Goal: Transaction & Acquisition: Book appointment/travel/reservation

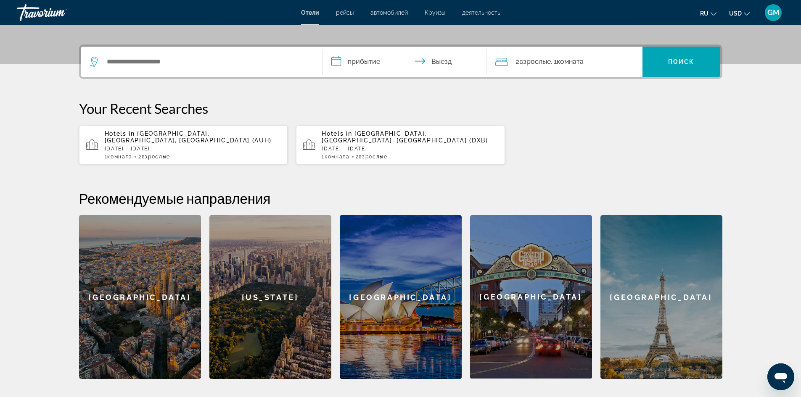
scroll to position [84, 0]
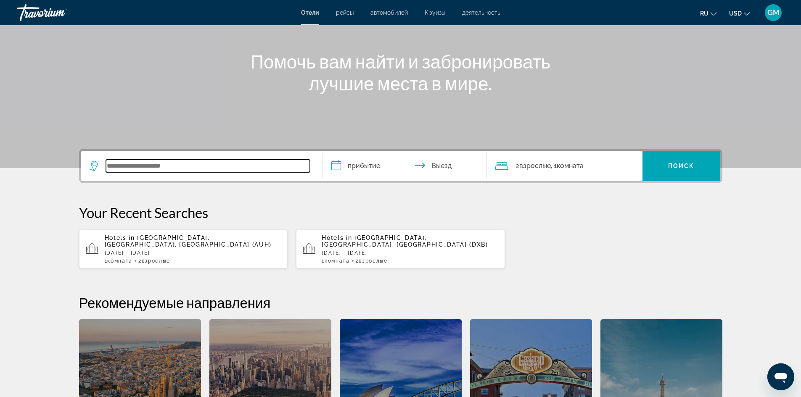
click at [225, 167] on input "Search widget" at bounding box center [208, 166] width 204 height 13
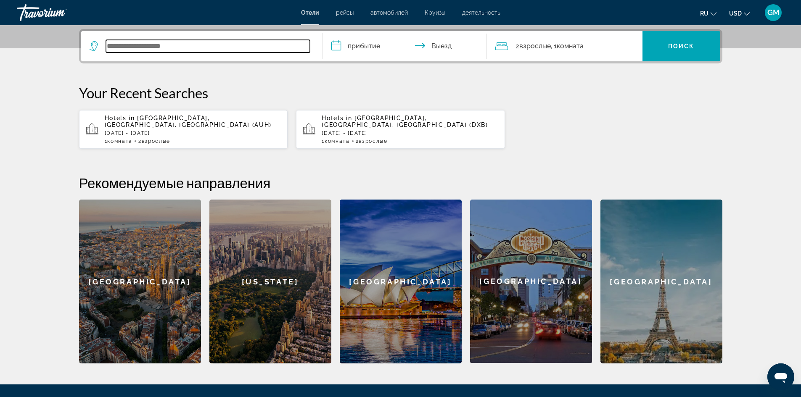
scroll to position [206, 0]
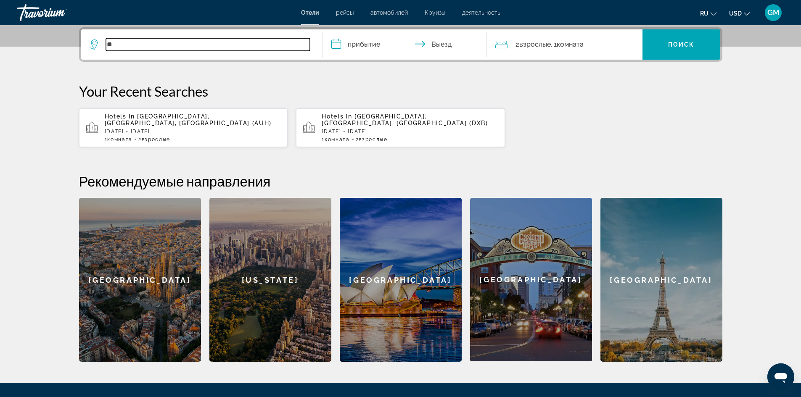
type input "*"
click at [159, 45] on input "Search widget" at bounding box center [208, 44] width 204 height 13
type input "*******"
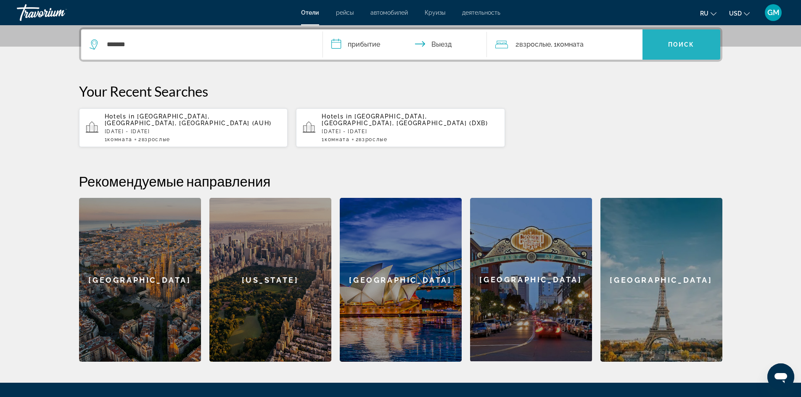
click at [662, 41] on span "Search widget" at bounding box center [682, 44] width 78 height 20
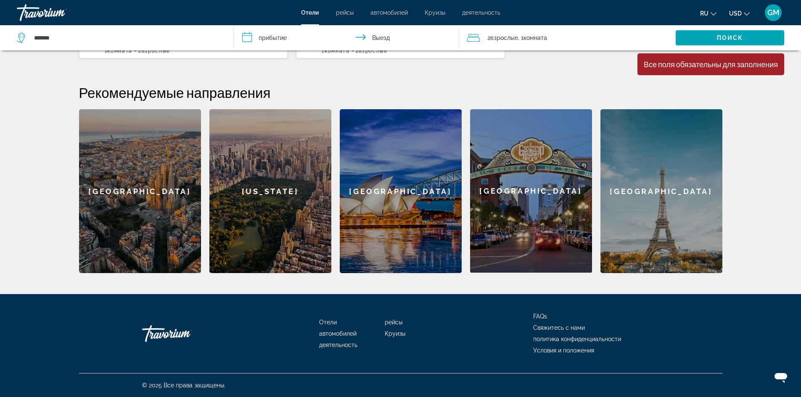
scroll to position [126, 0]
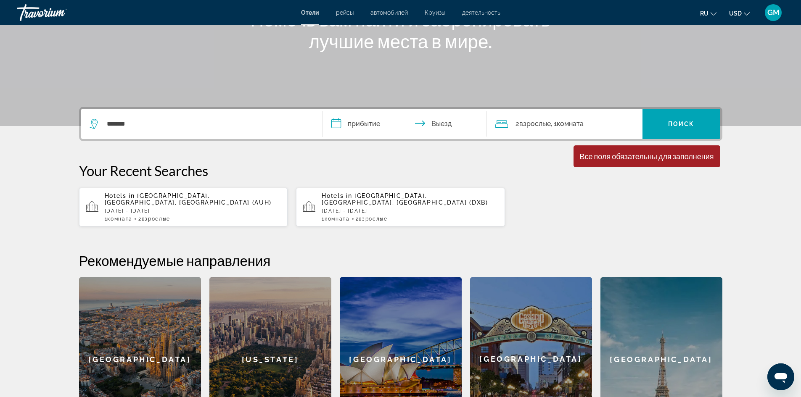
click at [254, 267] on h2 "Рекомендуемые направления" at bounding box center [400, 260] width 643 height 17
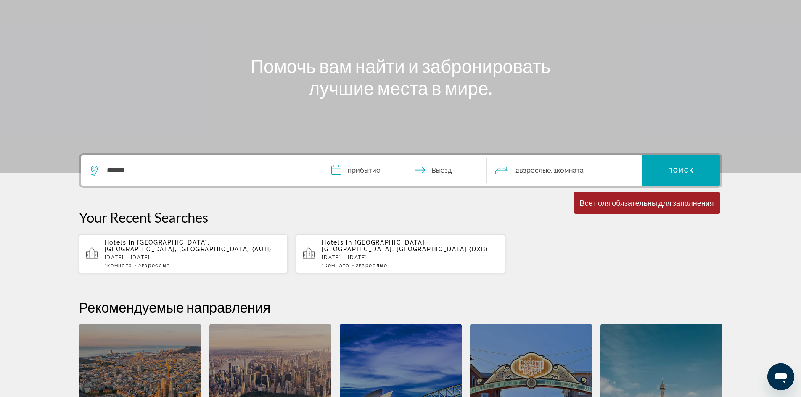
scroll to position [0, 0]
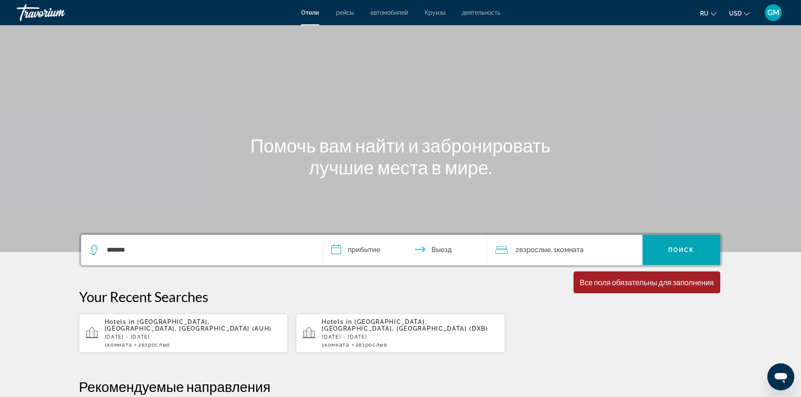
click at [306, 15] on span "Отели" at bounding box center [310, 12] width 18 height 7
click at [389, 335] on p "[DATE] - [DATE]" at bounding box center [410, 337] width 177 height 6
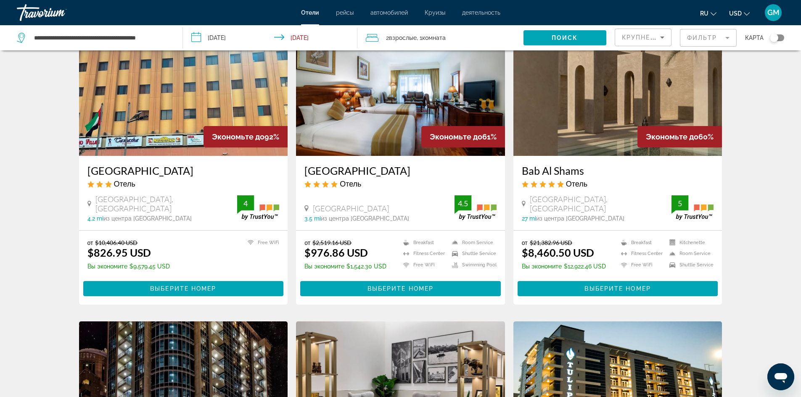
scroll to position [168, 0]
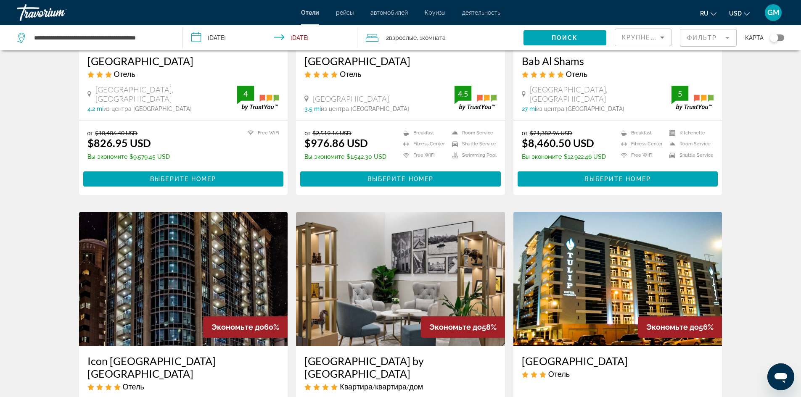
click at [352, 58] on h3 "[GEOGRAPHIC_DATA]" at bounding box center [400, 61] width 192 height 13
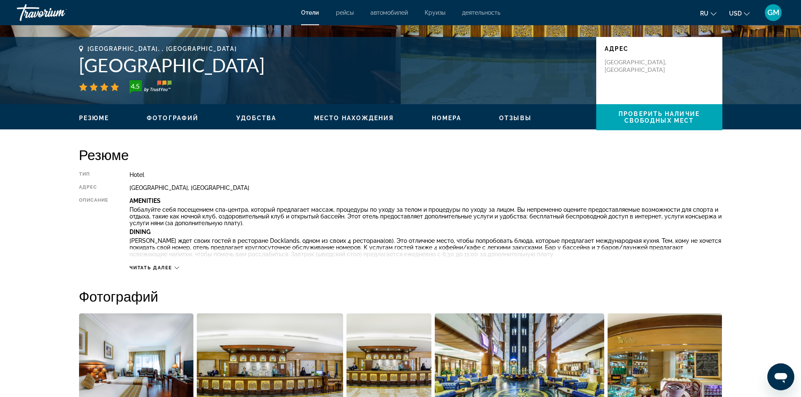
scroll to position [84, 0]
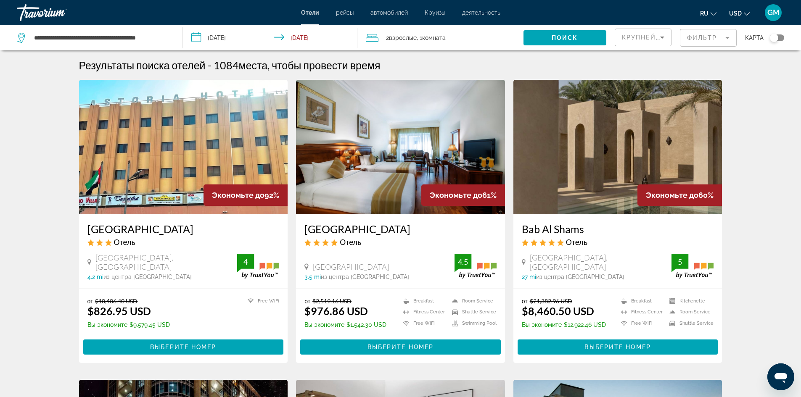
click at [228, 41] on input "**********" at bounding box center [272, 39] width 178 height 28
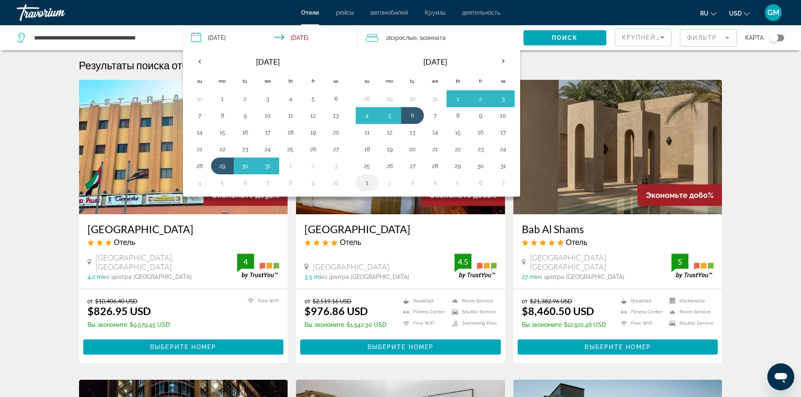
click at [365, 183] on button "1" at bounding box center [366, 183] width 13 height 12
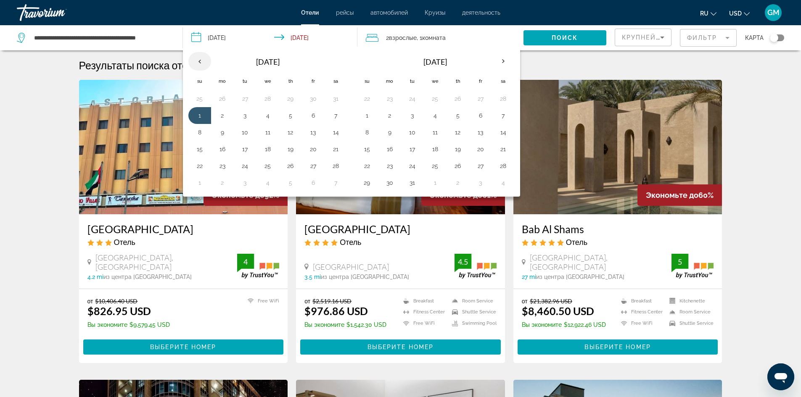
click at [201, 62] on th "Previous month" at bounding box center [199, 61] width 23 height 19
click at [288, 101] on button "1" at bounding box center [290, 99] width 13 height 12
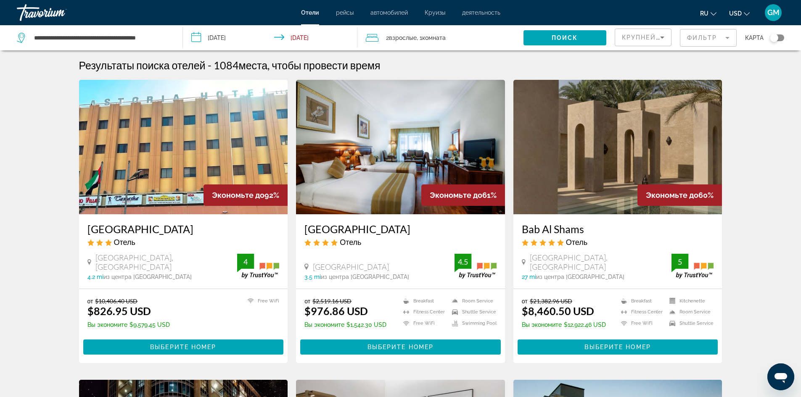
click at [296, 38] on input "**********" at bounding box center [272, 39] width 178 height 28
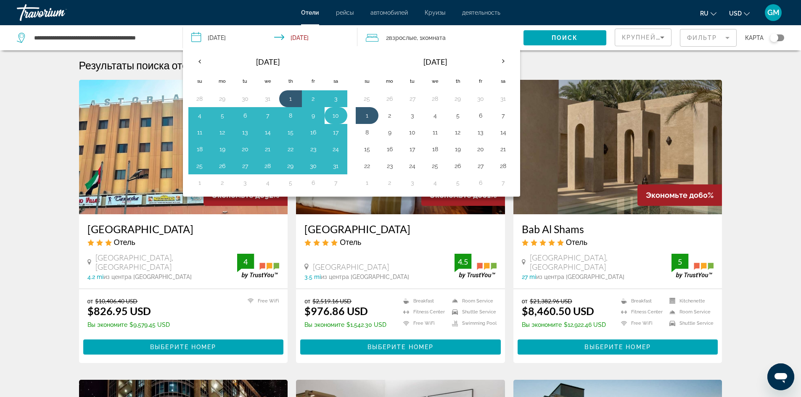
click at [331, 116] on button "10" at bounding box center [335, 116] width 13 height 12
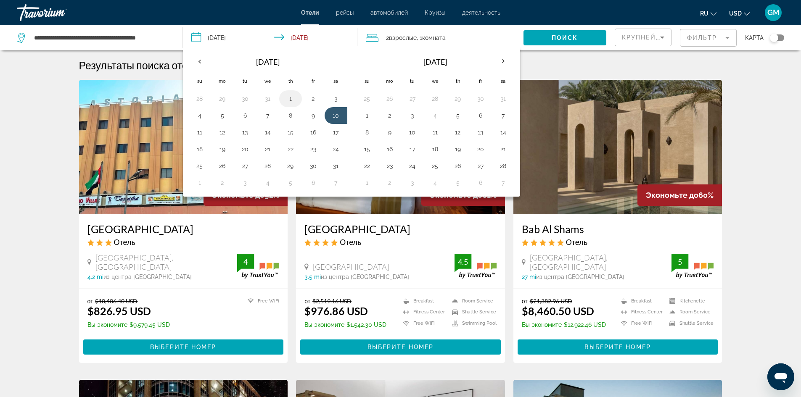
click at [287, 100] on button "1" at bounding box center [290, 99] width 13 height 12
type input "**********"
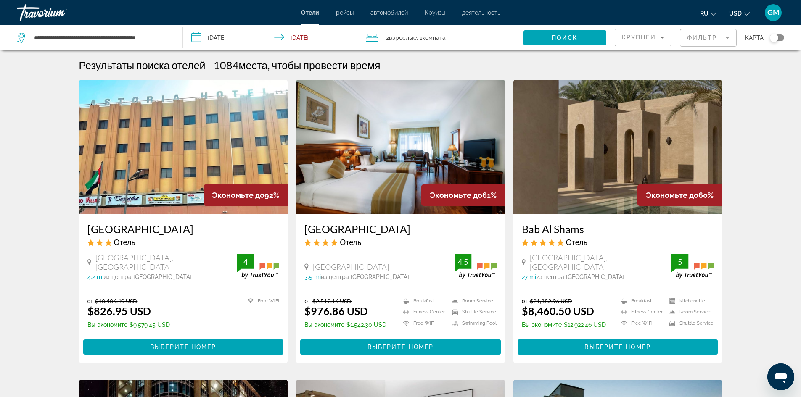
click at [392, 40] on span "Взрослые" at bounding box center [403, 37] width 28 height 7
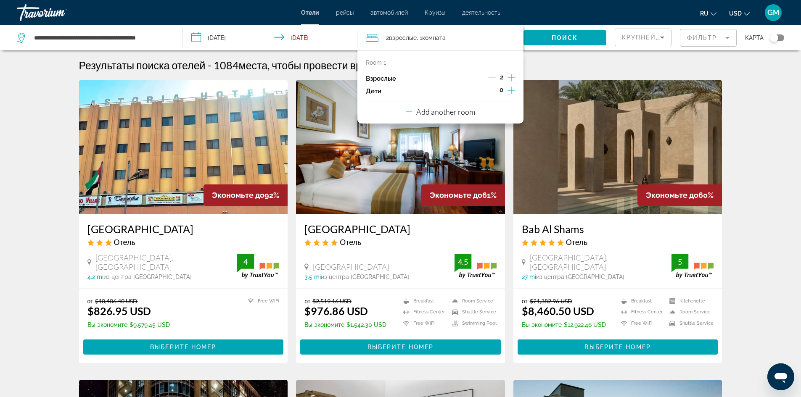
click at [511, 91] on icon "Increment children" at bounding box center [512, 90] width 8 height 10
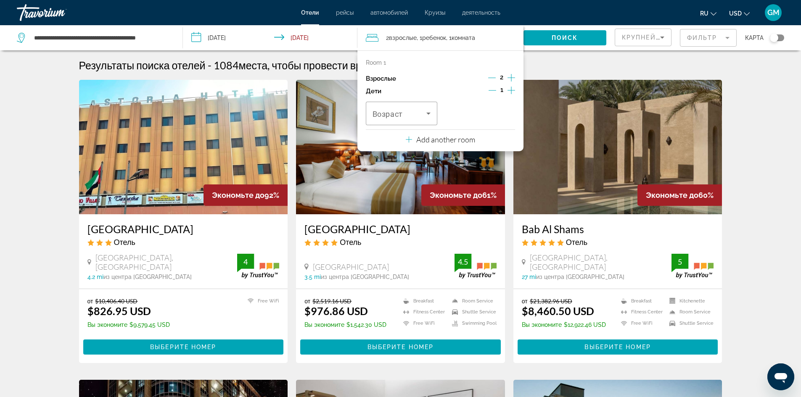
click at [511, 93] on icon "Increment children" at bounding box center [512, 91] width 8 height 8
click at [430, 113] on icon "Travelers: 2 adults, 2 children" at bounding box center [428, 114] width 4 height 2
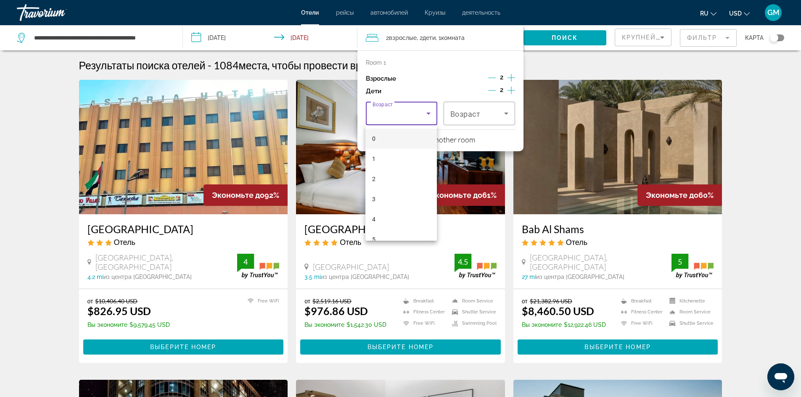
scroll to position [101, 0]
click at [400, 203] on mat-option "8" at bounding box center [400, 199] width 71 height 20
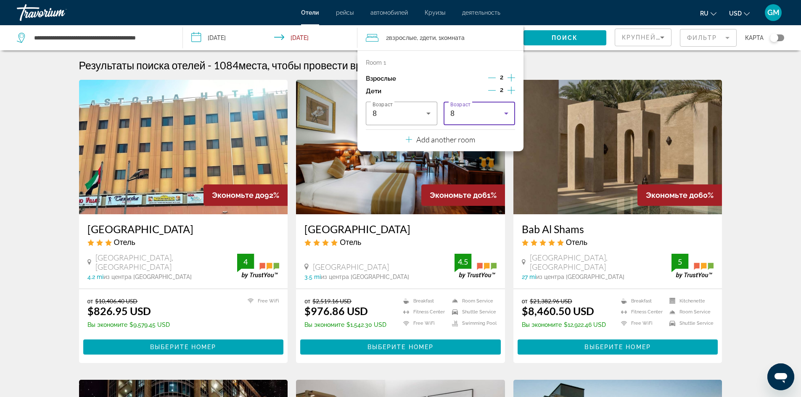
click at [506, 118] on icon "Travelers: 2 adults, 2 children" at bounding box center [506, 114] width 10 height 10
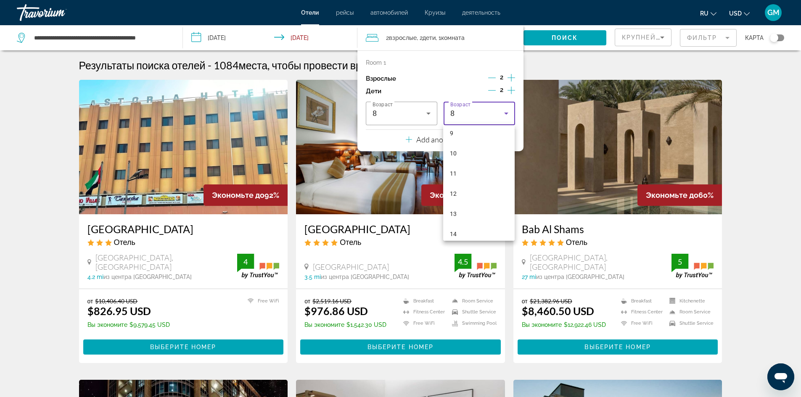
scroll to position [204, 0]
click at [483, 219] on mat-option "14" at bounding box center [478, 217] width 71 height 20
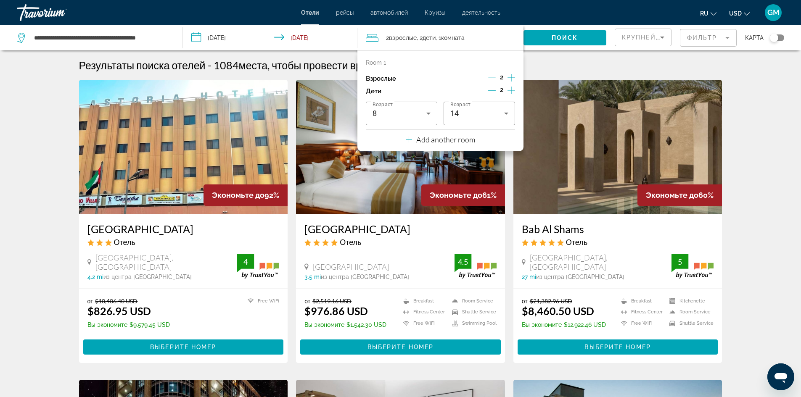
click at [440, 141] on p "Add another room" at bounding box center [445, 139] width 59 height 9
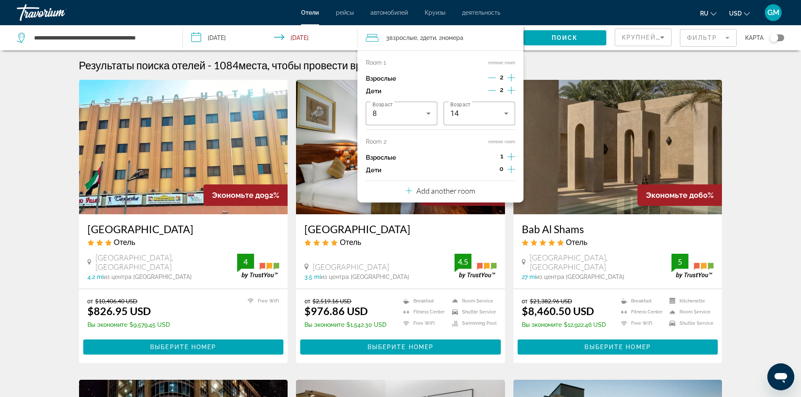
click at [440, 141] on div "Room 2 remove room" at bounding box center [440, 141] width 149 height 7
click at [551, 64] on div "Результаты поиска отелей - 1084 места, чтобы провести время" at bounding box center [400, 65] width 643 height 13
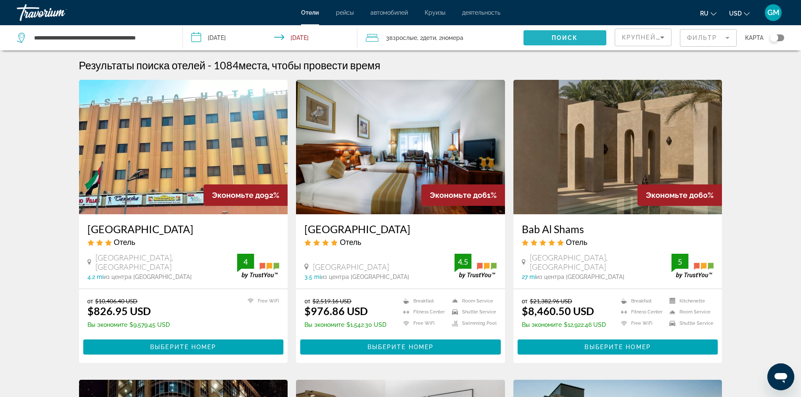
click at [556, 40] on span "Поиск" at bounding box center [565, 37] width 26 height 7
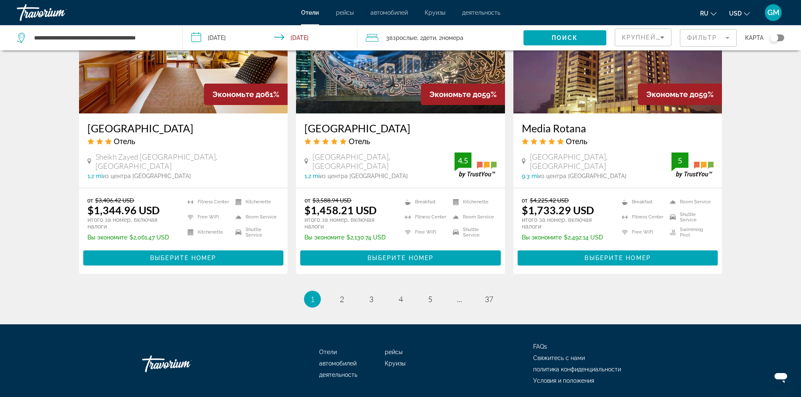
scroll to position [1070, 0]
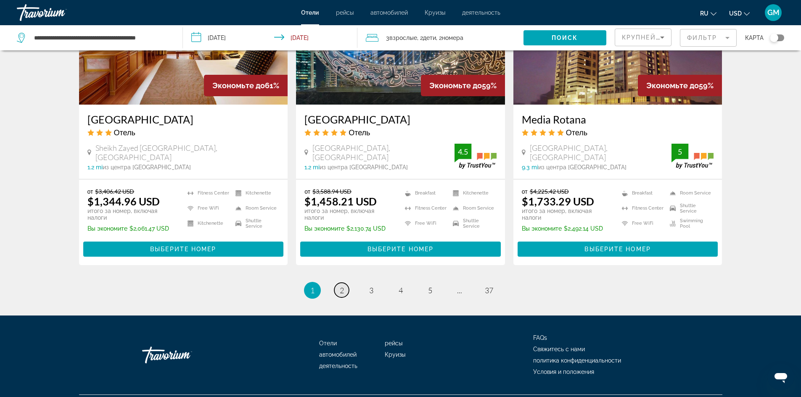
click at [337, 283] on link "page 2" at bounding box center [341, 290] width 15 height 15
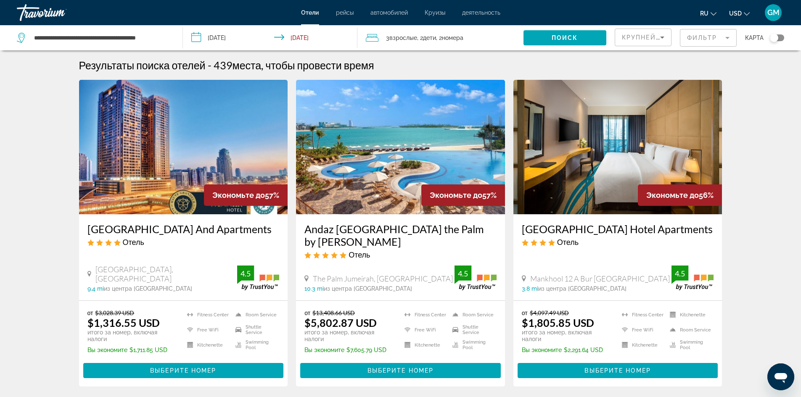
click at [730, 39] on mat-form-field "Фильтр" at bounding box center [708, 38] width 57 height 18
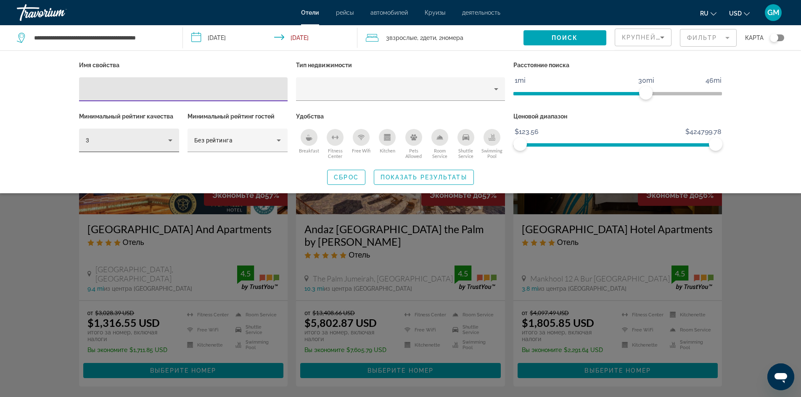
click at [169, 144] on icon "Hotel Filters" at bounding box center [170, 140] width 10 height 10
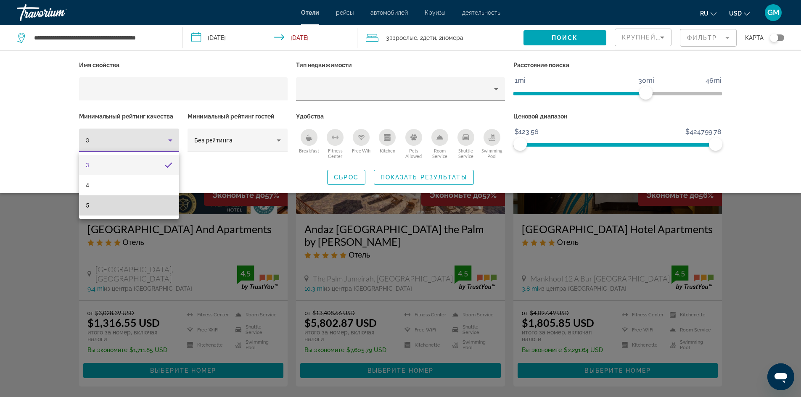
click at [136, 206] on mat-option "5" at bounding box center [129, 206] width 100 height 20
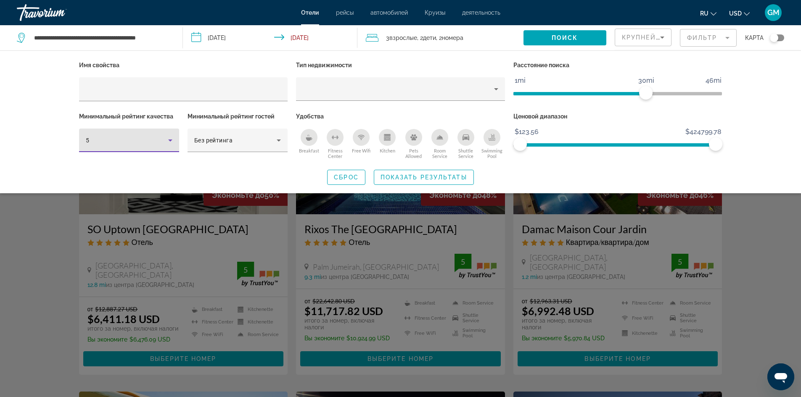
click at [311, 136] on icon "Breakfast" at bounding box center [309, 137] width 7 height 7
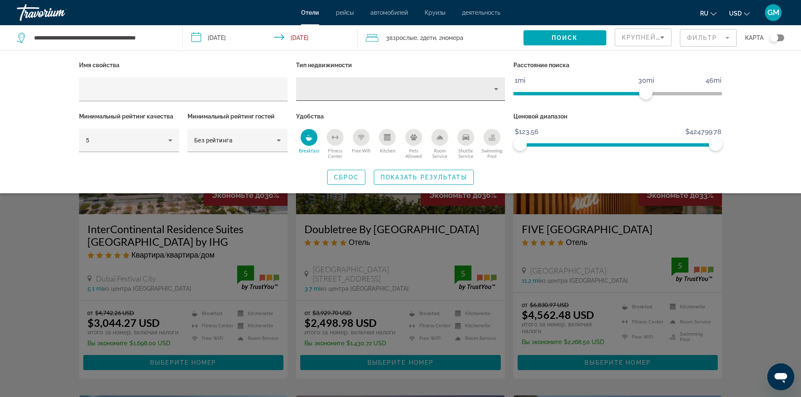
click at [495, 91] on icon "Property type" at bounding box center [496, 89] width 10 height 10
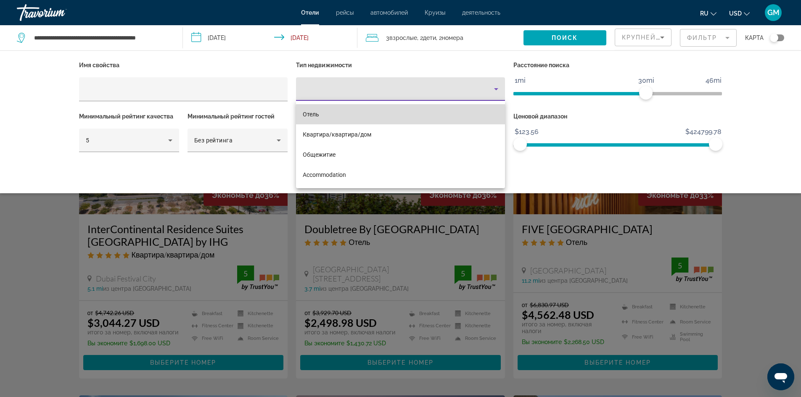
click at [451, 116] on mat-option "Отель" at bounding box center [400, 114] width 209 height 20
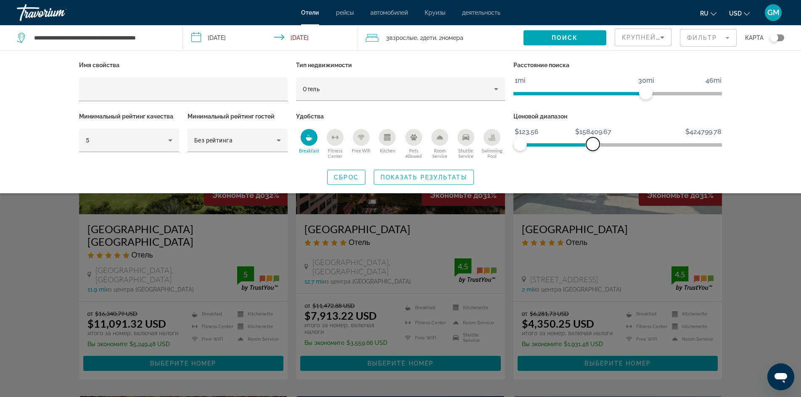
drag, startPoint x: 719, startPoint y: 142, endPoint x: 593, endPoint y: 160, distance: 127.4
click at [593, 160] on div "Ценовой диапазон $123.56 $424799.78 $123.56 $158409.67" at bounding box center [617, 136] width 217 height 51
drag, startPoint x: 596, startPoint y: 141, endPoint x: 673, endPoint y: 134, distance: 77.8
click at [673, 143] on ngx-slider "$123.56 $424799.78 $123.56 $332061.67 $123.56 - $78895.33" at bounding box center [618, 144] width 209 height 2
click at [659, 43] on div "Крупнейшие сбережения" at bounding box center [643, 41] width 42 height 24
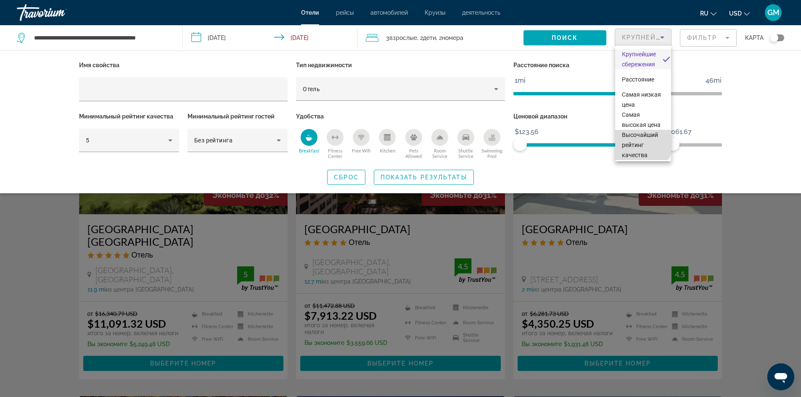
click at [641, 148] on span "Высочайший рейтинг качества" at bounding box center [640, 145] width 36 height 27
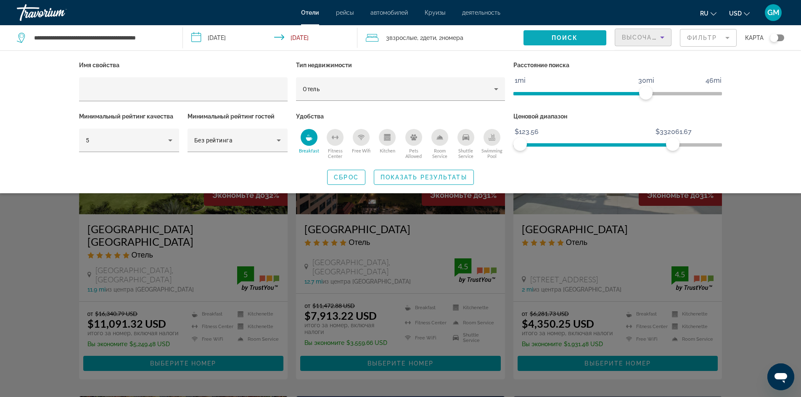
click at [575, 43] on span "Search widget" at bounding box center [565, 38] width 83 height 20
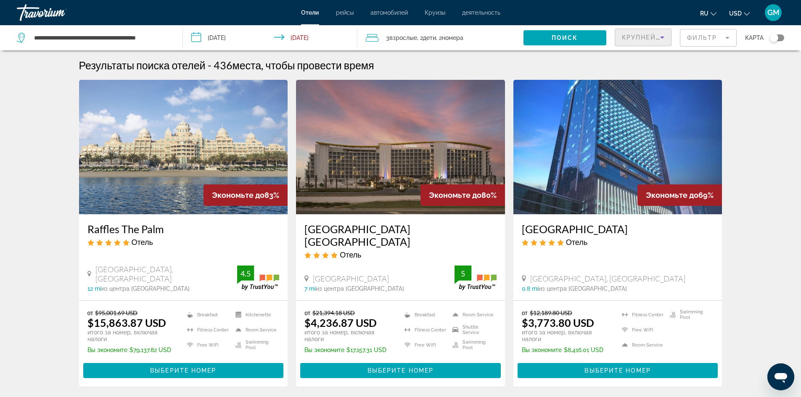
click at [662, 39] on icon "Sort by" at bounding box center [662, 37] width 10 height 10
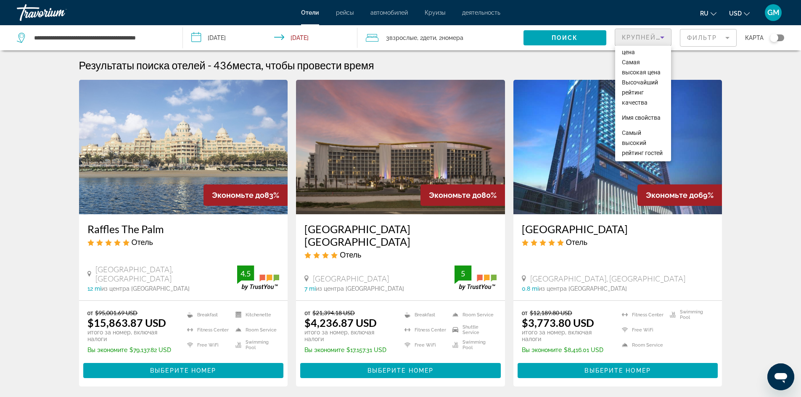
scroll to position [73, 0]
click at [731, 36] on div at bounding box center [400, 198] width 801 height 397
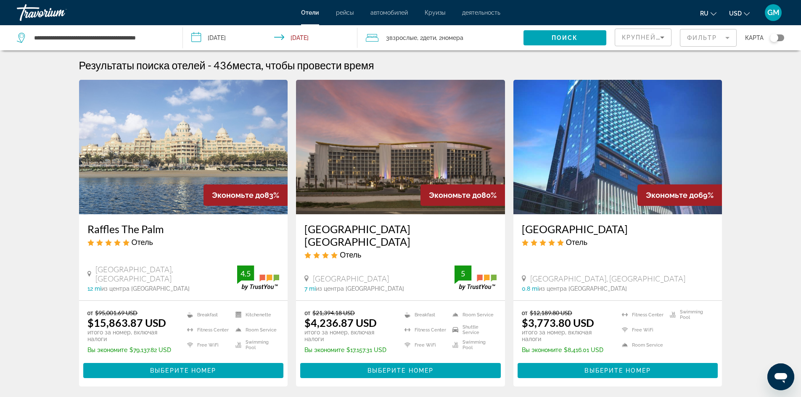
click at [731, 36] on mat-form-field "Фильтр" at bounding box center [708, 38] width 57 height 18
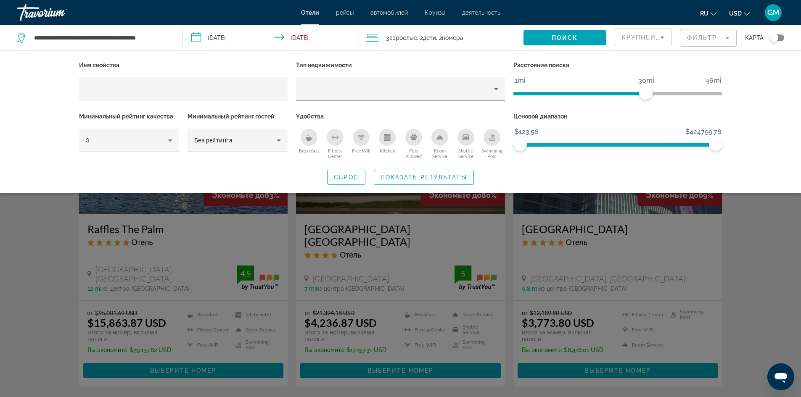
click at [497, 141] on div "Swimming Pool" at bounding box center [492, 137] width 17 height 17
click at [172, 146] on div "3" at bounding box center [129, 141] width 100 height 24
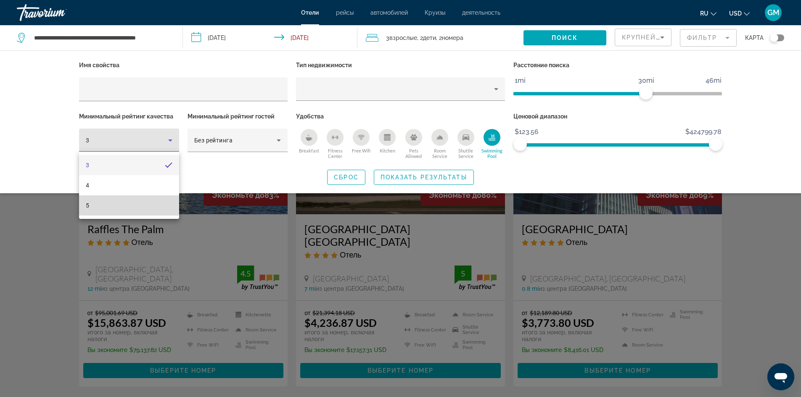
click at [141, 207] on mat-option "5" at bounding box center [129, 206] width 100 height 20
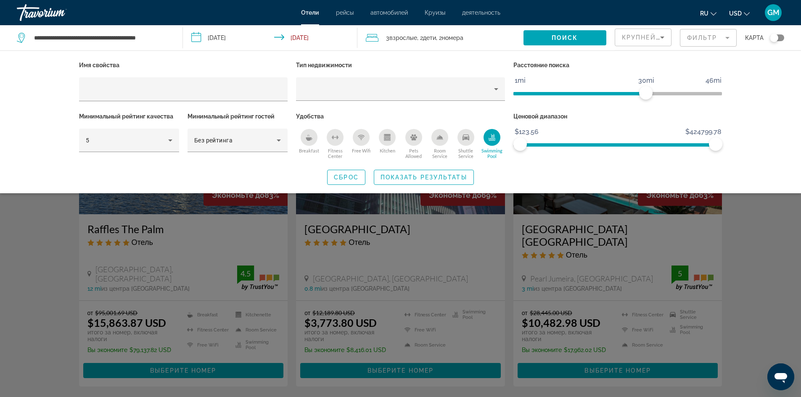
click at [310, 144] on div "Breakfast" at bounding box center [309, 137] width 17 height 17
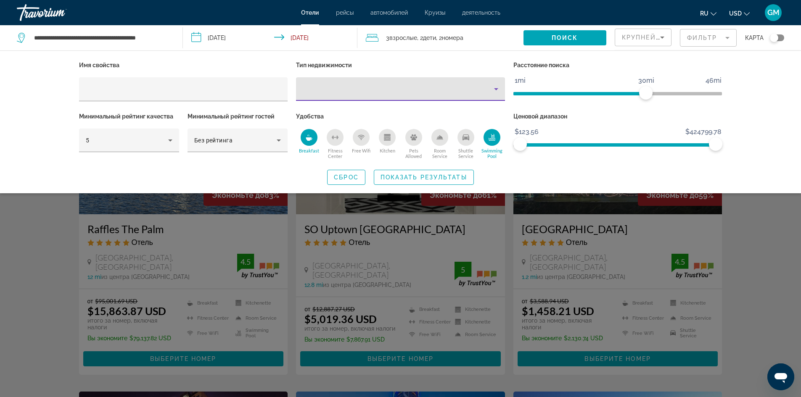
click at [498, 87] on icon "Property type" at bounding box center [496, 89] width 10 height 10
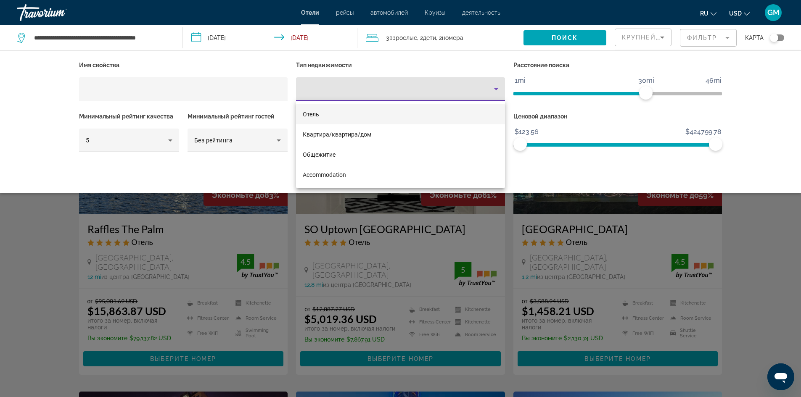
click at [445, 115] on mat-option "Отель" at bounding box center [400, 114] width 209 height 20
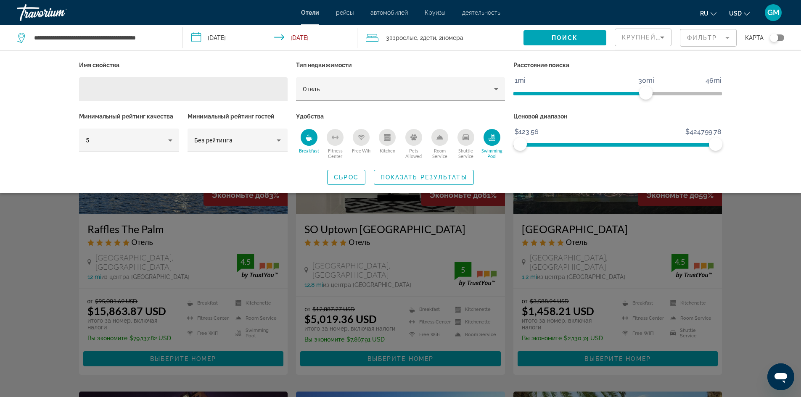
click at [214, 94] on div "Hotel Filters" at bounding box center [184, 89] width 196 height 24
click at [417, 177] on span "Показать результаты" at bounding box center [424, 177] width 87 height 7
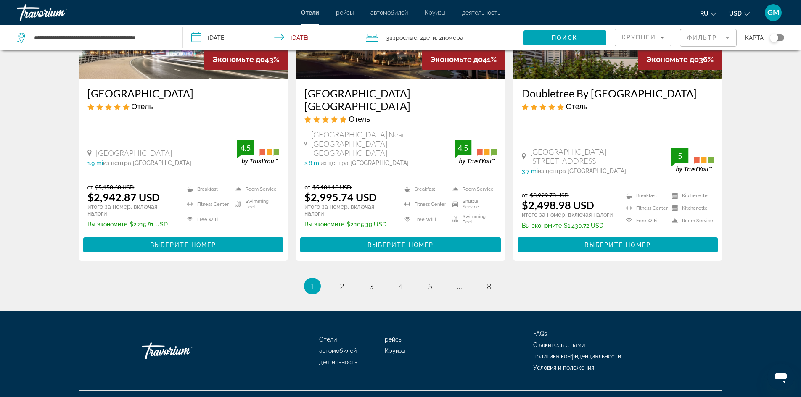
scroll to position [1075, 0]
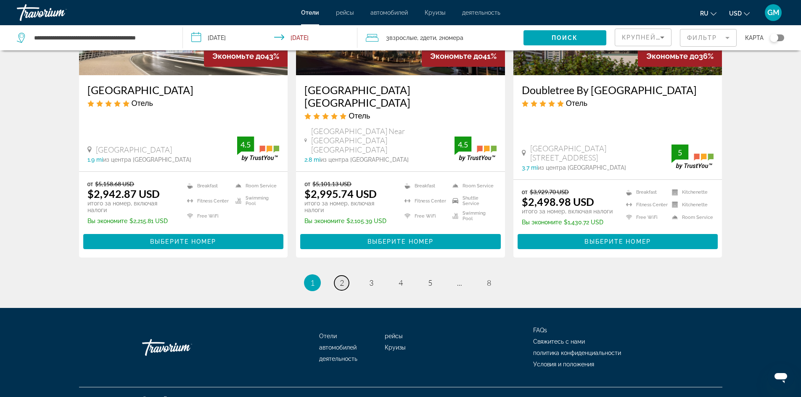
click at [341, 278] on span "2" at bounding box center [342, 282] width 4 height 9
